Goal: Find specific page/section: Find specific page/section

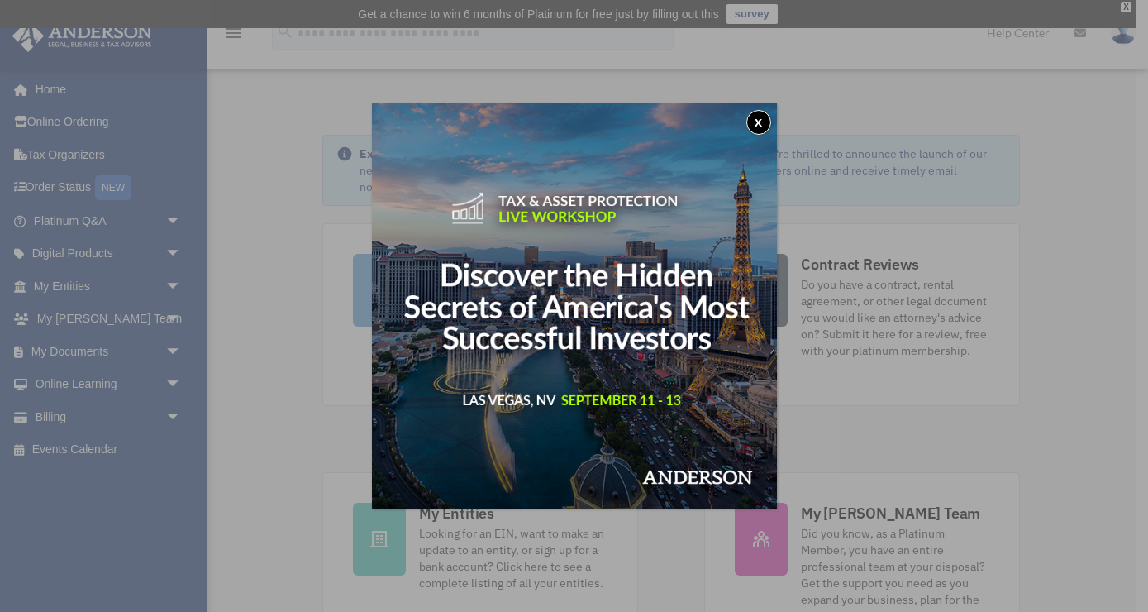
click at [87, 355] on div "x" at bounding box center [574, 306] width 1148 height 612
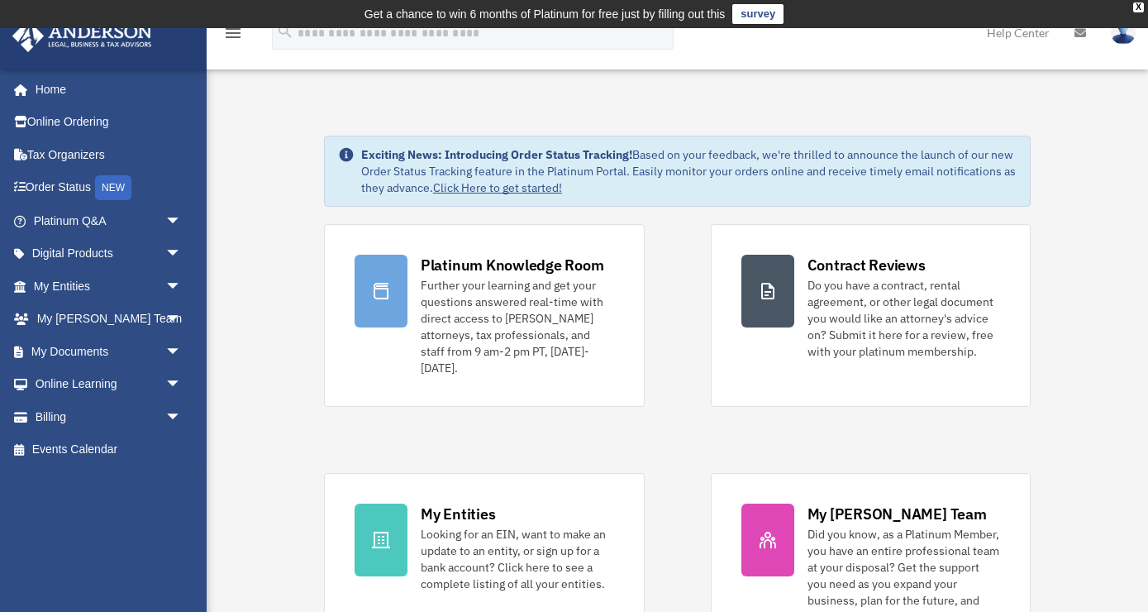
click at [87, 355] on link "My Documents arrow_drop_down" at bounding box center [109, 351] width 195 height 33
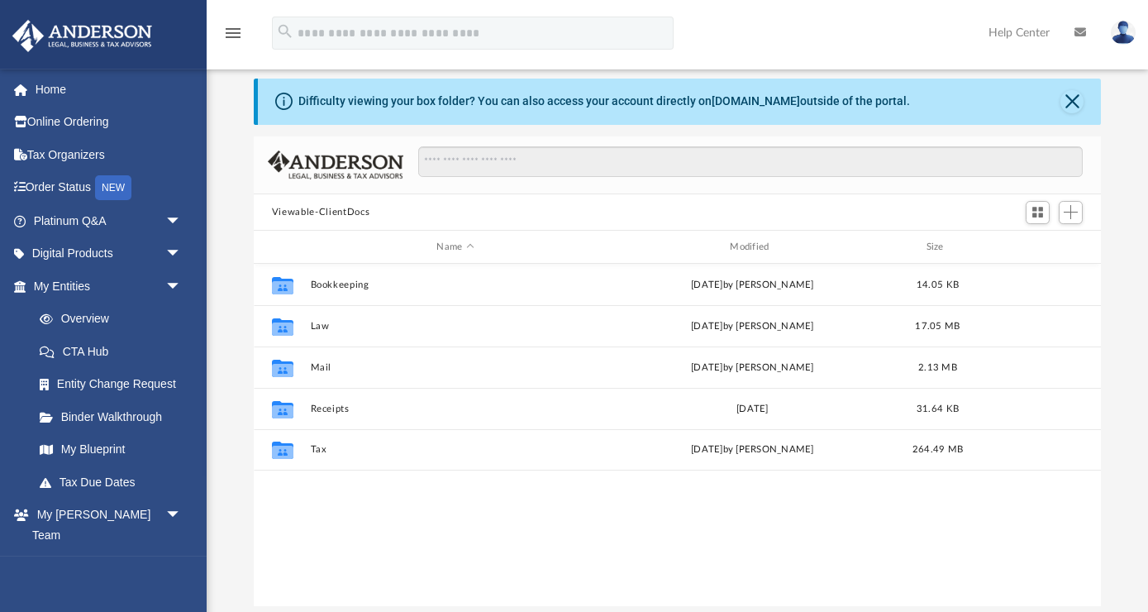
scroll to position [61, 0]
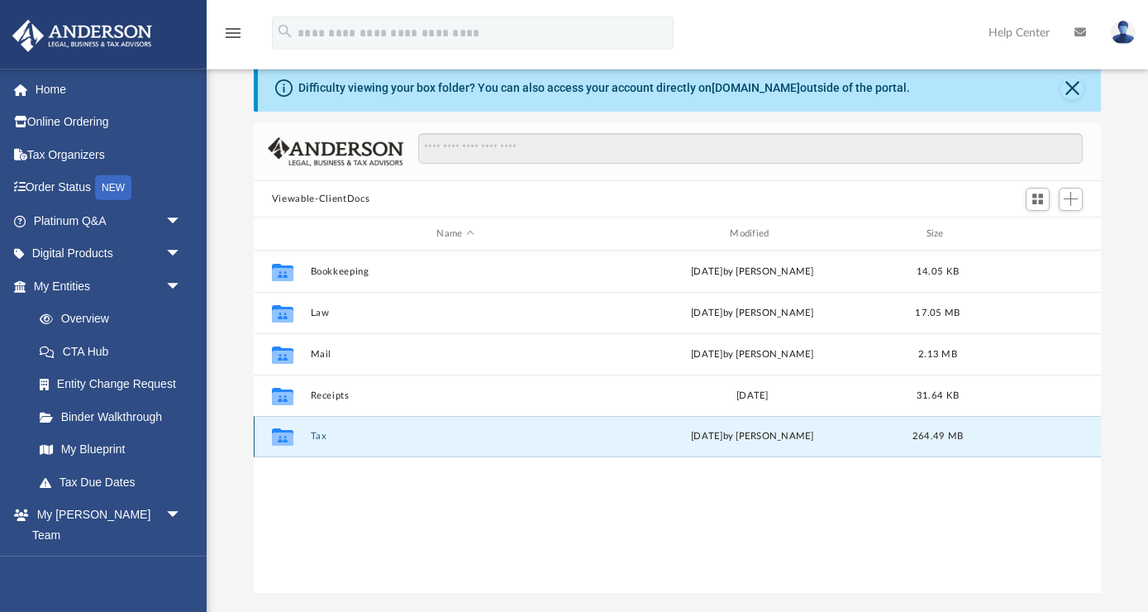
click at [321, 435] on button "Tax" at bounding box center [455, 436] width 290 height 11
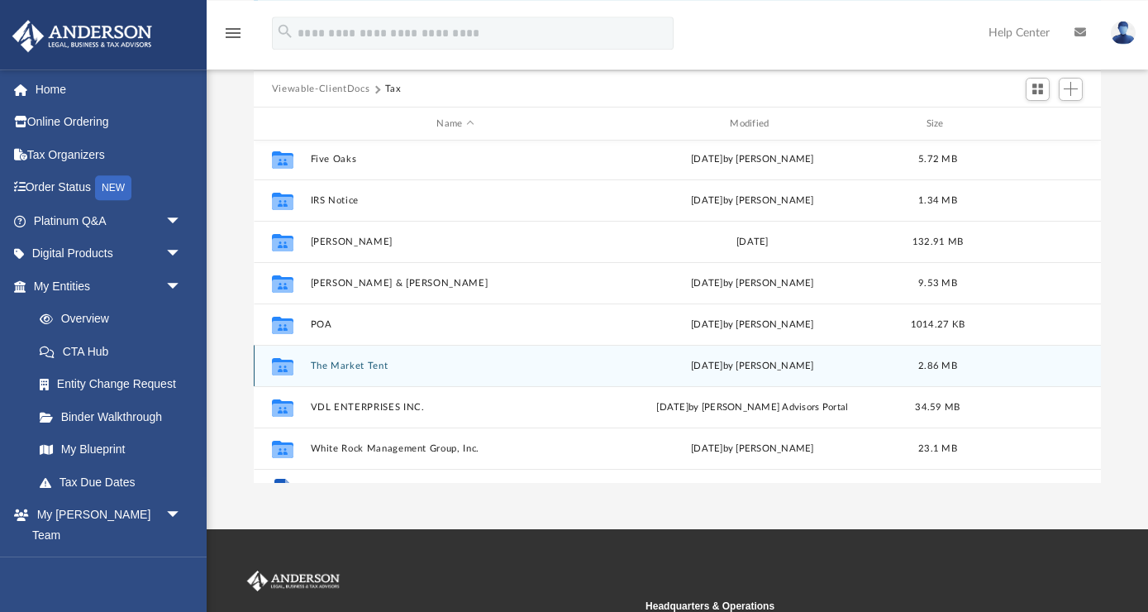
scroll to position [194, 0]
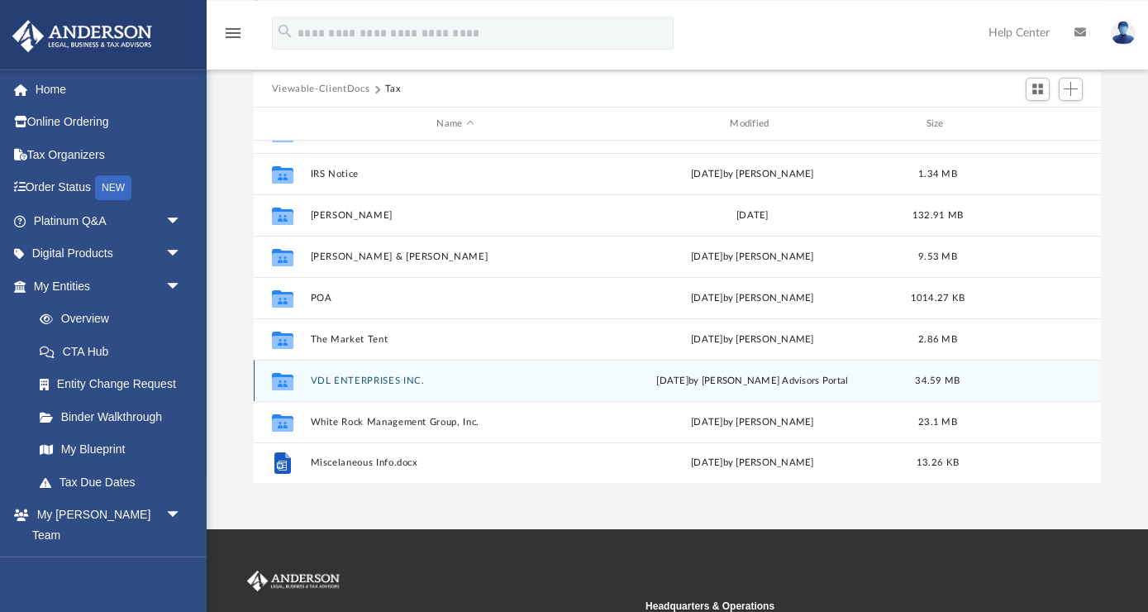
click at [419, 375] on button "VDL ENTERPRISES INC." at bounding box center [455, 380] width 290 height 11
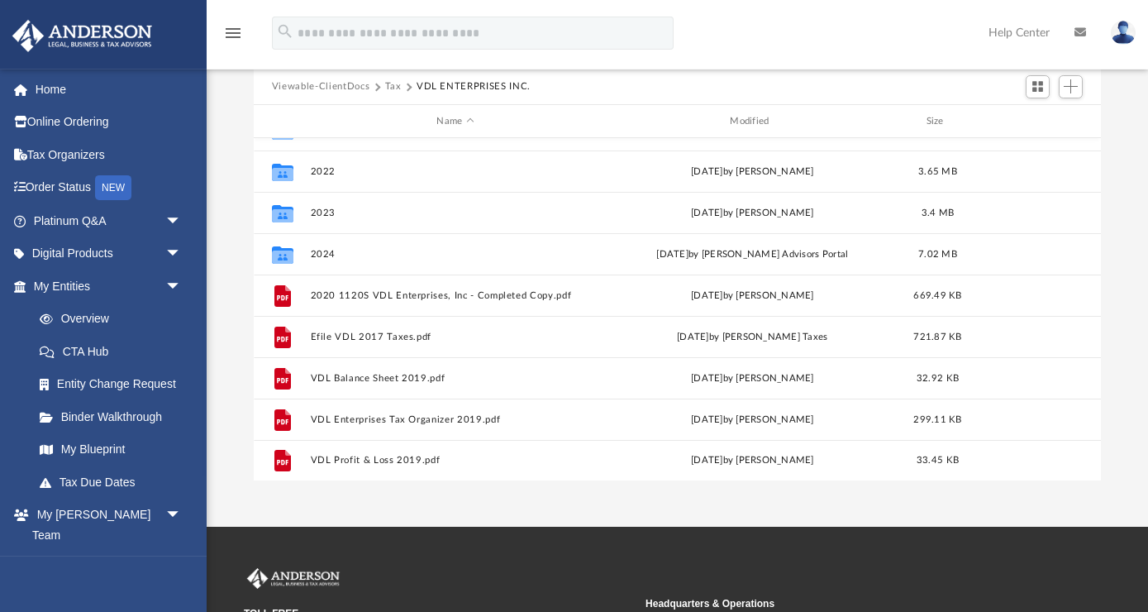
scroll to position [171, 0]
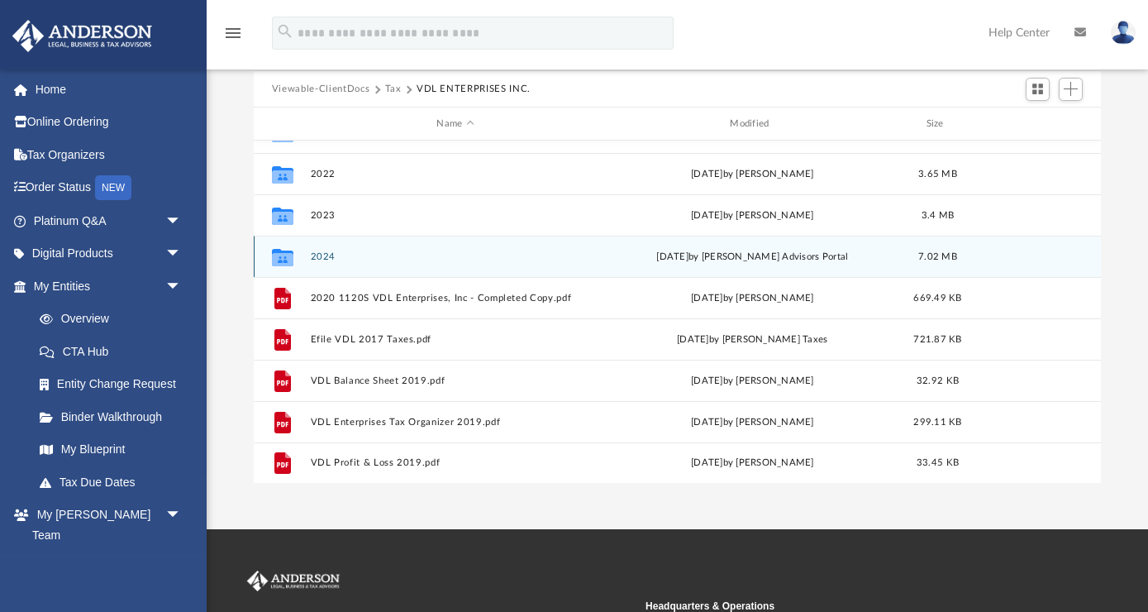
click at [317, 254] on button "2024" at bounding box center [455, 256] width 290 height 11
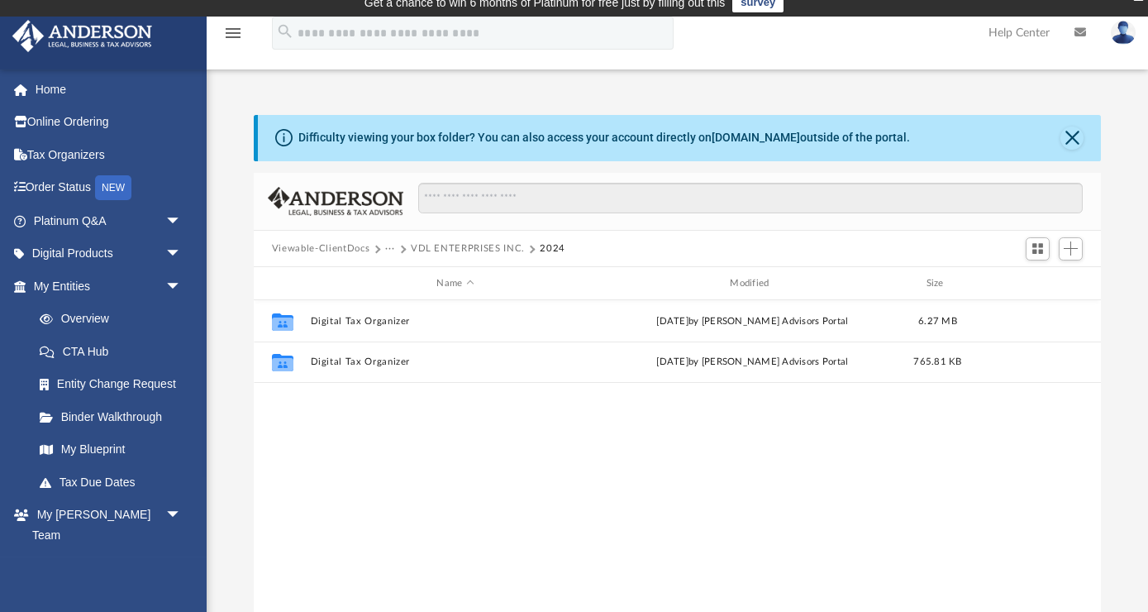
scroll to position [9, 0]
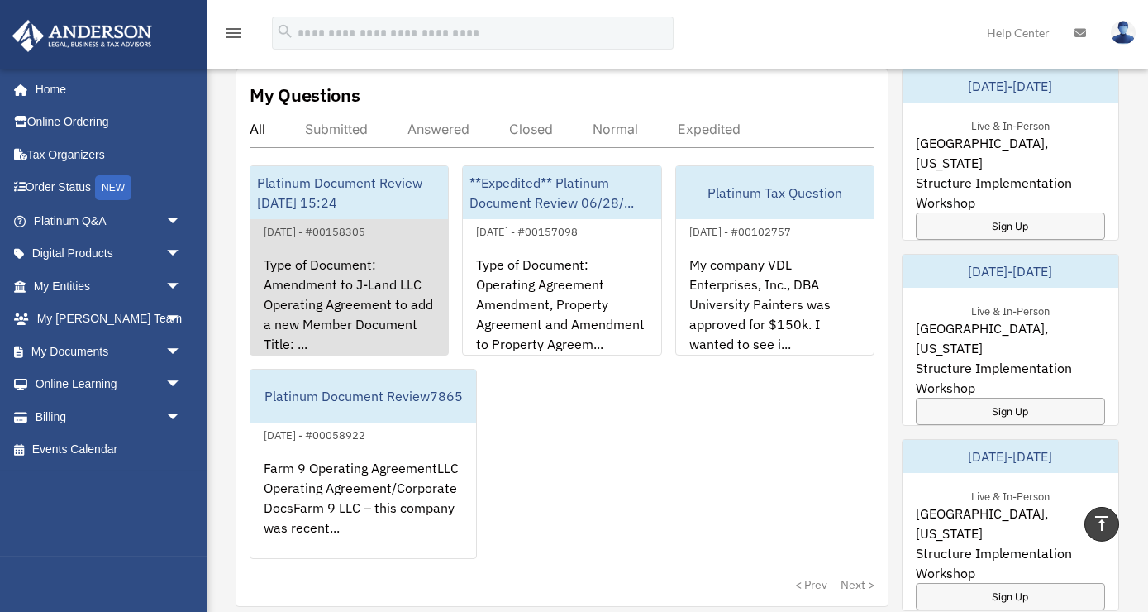
scroll to position [688, 0]
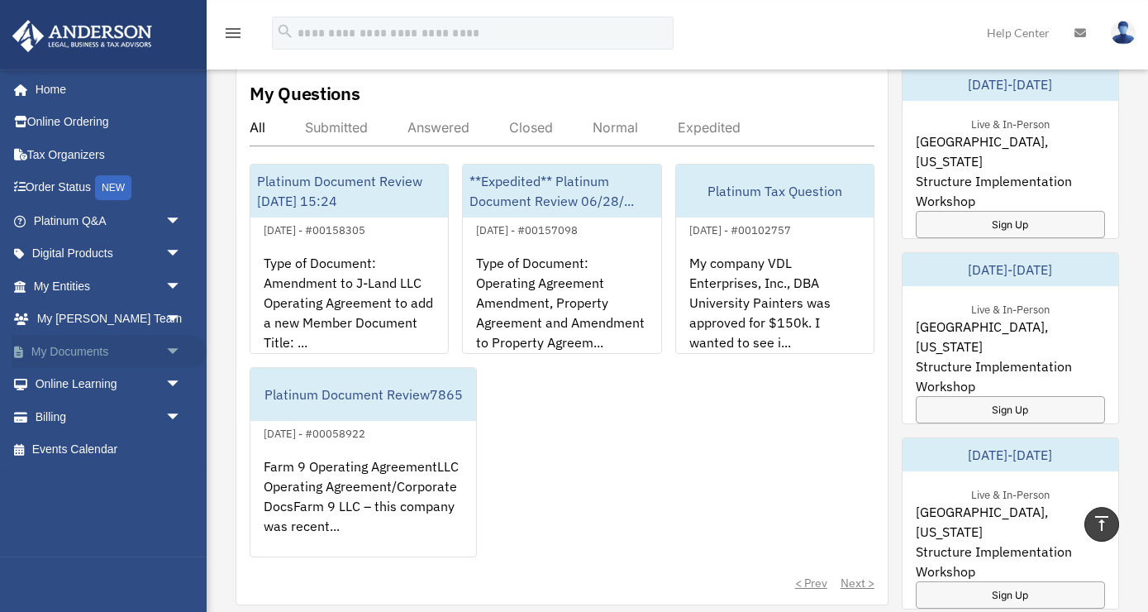
click at [83, 347] on link "My Documents arrow_drop_down" at bounding box center [109, 351] width 195 height 33
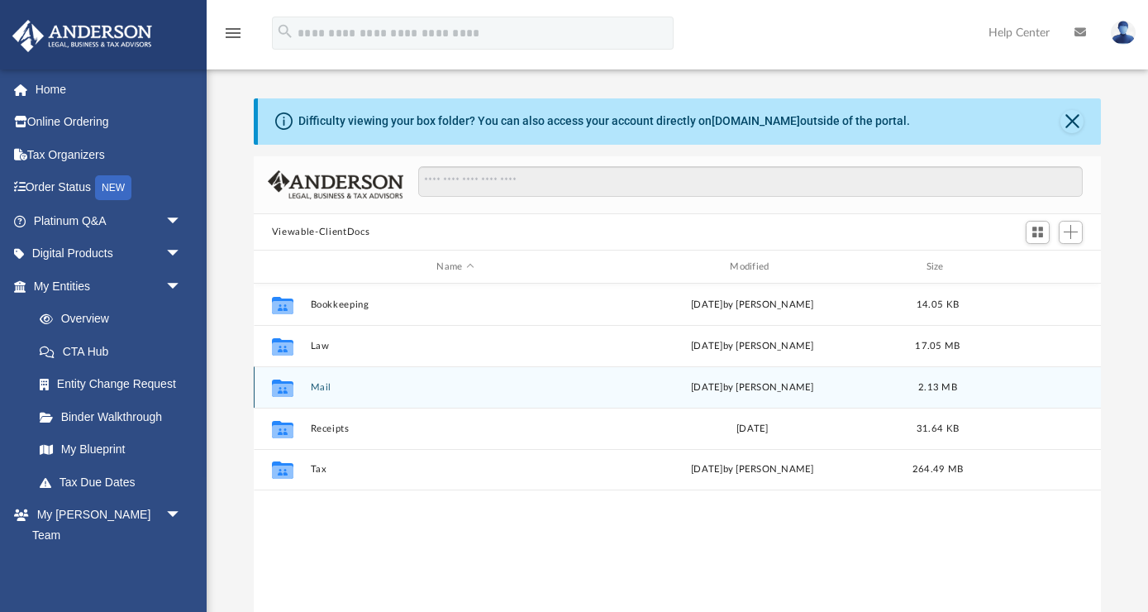
scroll to position [375, 847]
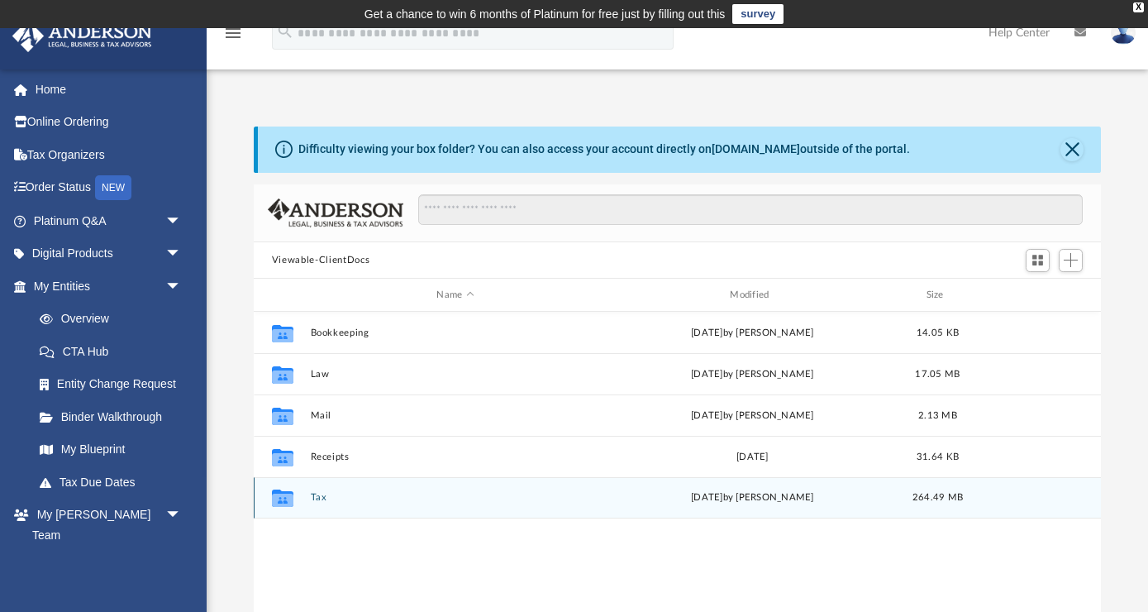
click at [319, 495] on button "Tax" at bounding box center [455, 497] width 290 height 11
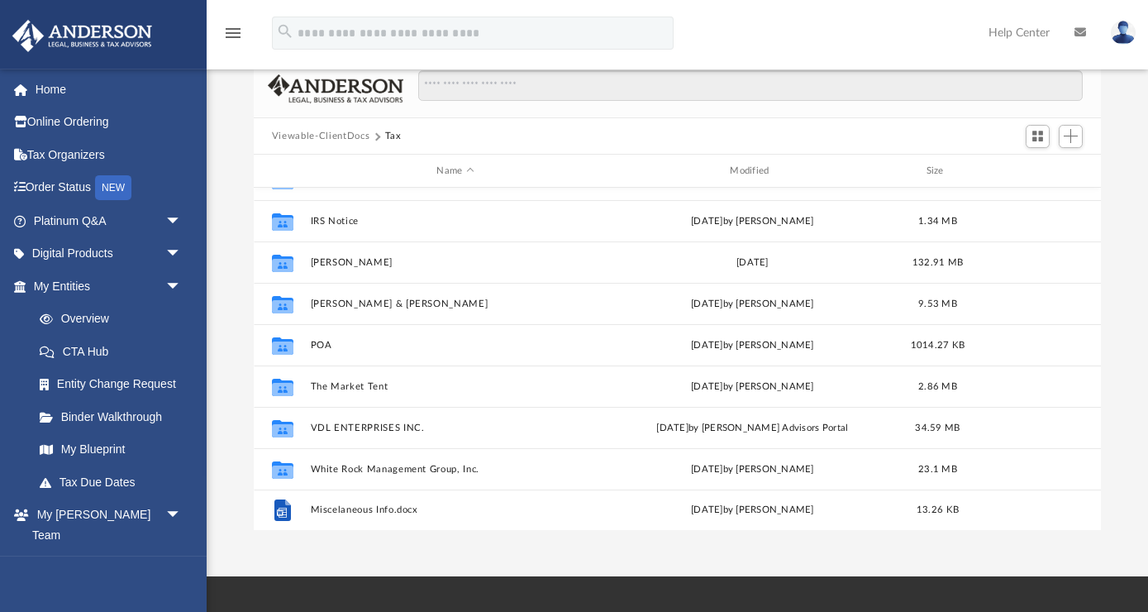
scroll to position [126, 0]
